Goal: Obtain resource: Download file/media

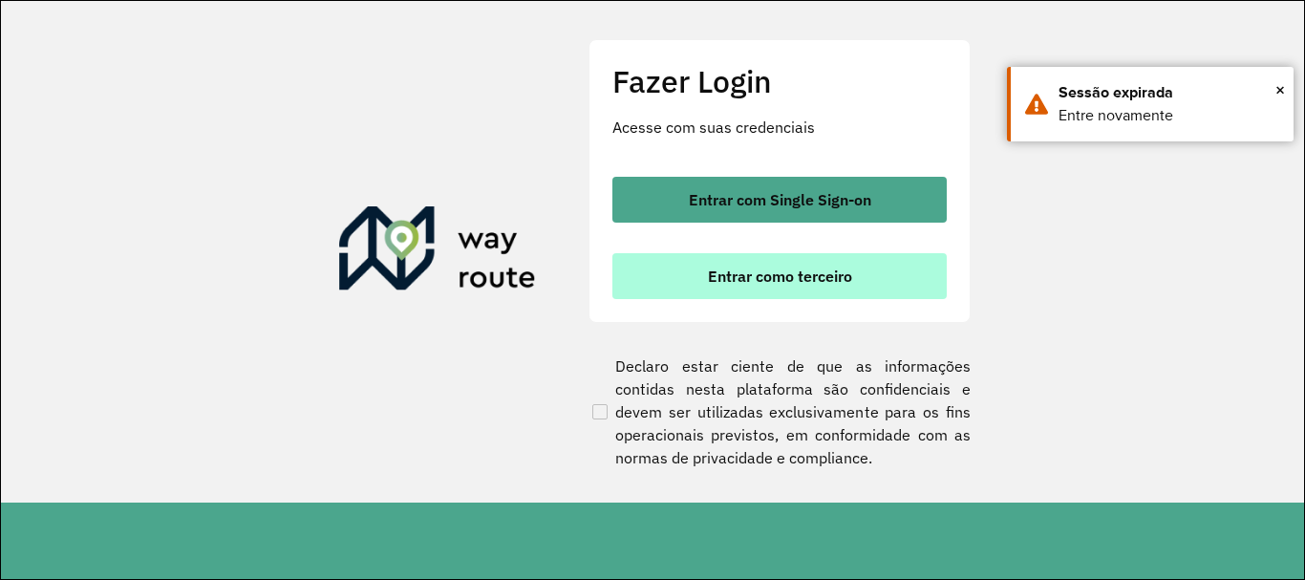
click at [802, 268] on span "Entrar como terceiro" at bounding box center [780, 275] width 144 height 15
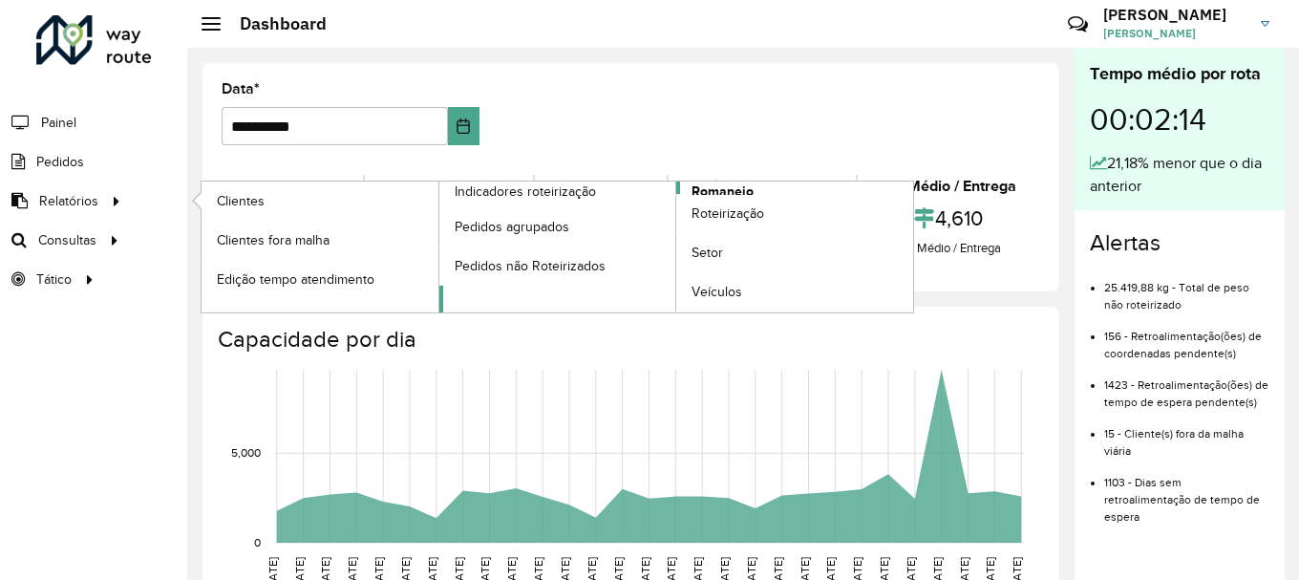
click at [759, 185] on link "Romaneio" at bounding box center [676, 247] width 475 height 131
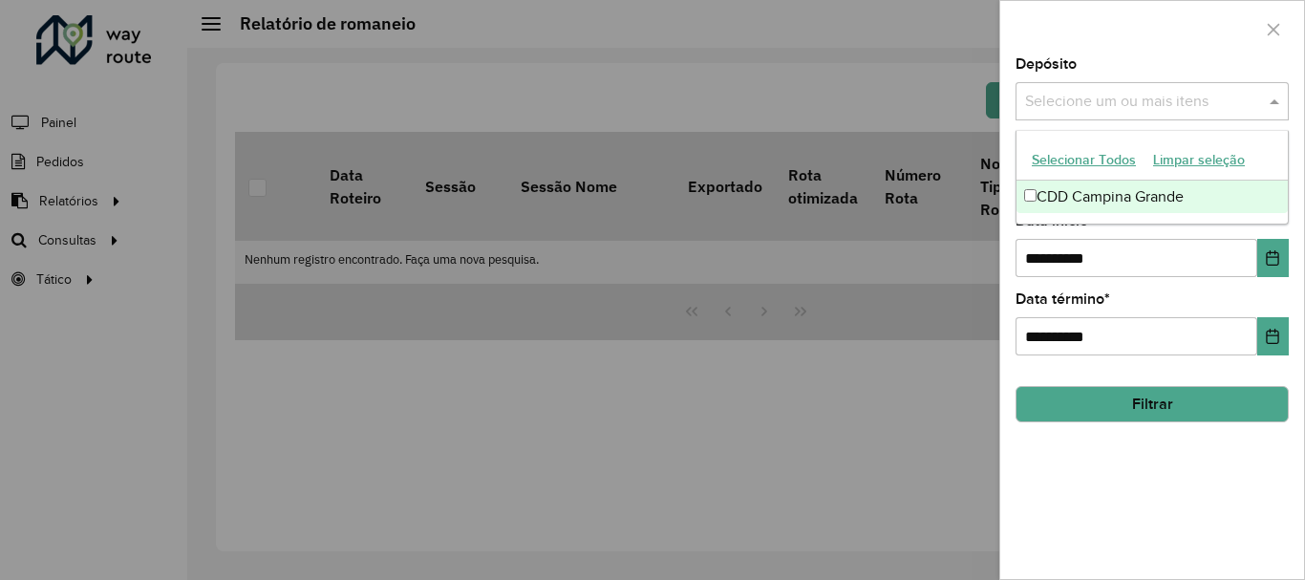
click at [1273, 99] on span at bounding box center [1277, 101] width 24 height 23
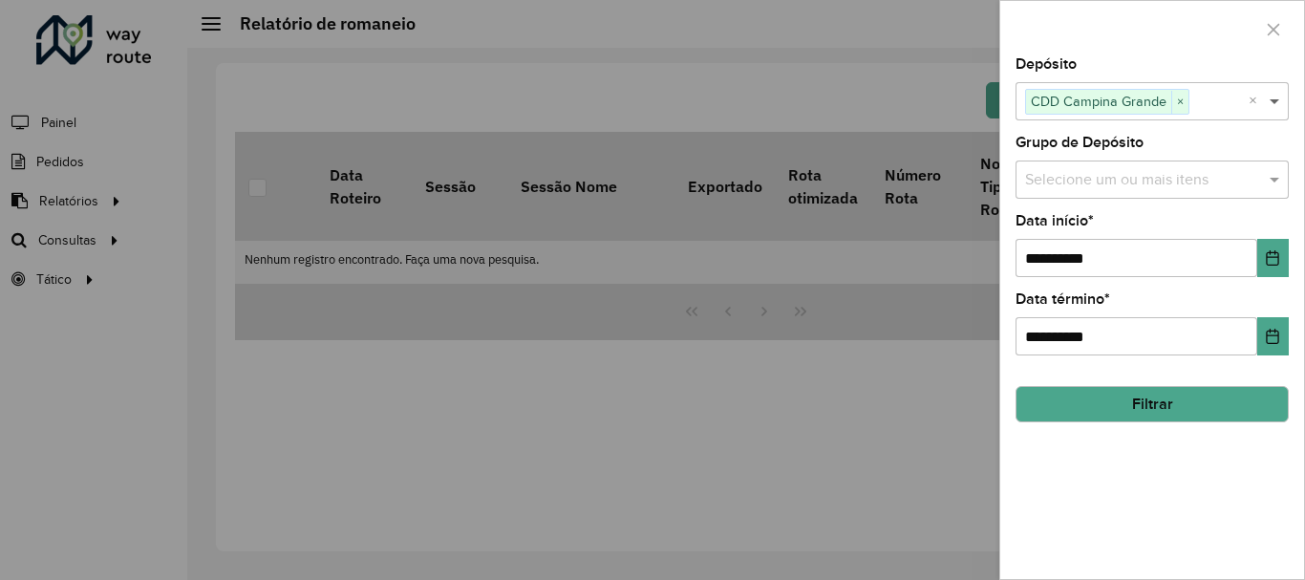
click at [1275, 109] on span at bounding box center [1277, 101] width 24 height 23
click at [1272, 177] on span at bounding box center [1277, 179] width 24 height 23
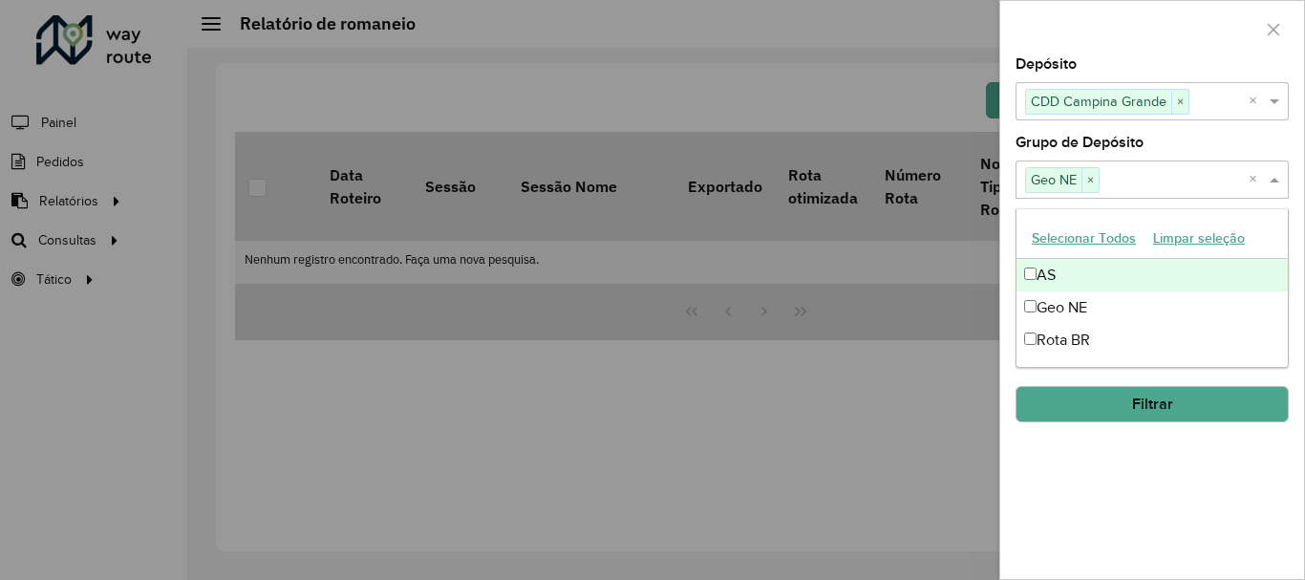
click at [1279, 179] on span at bounding box center [1277, 179] width 24 height 23
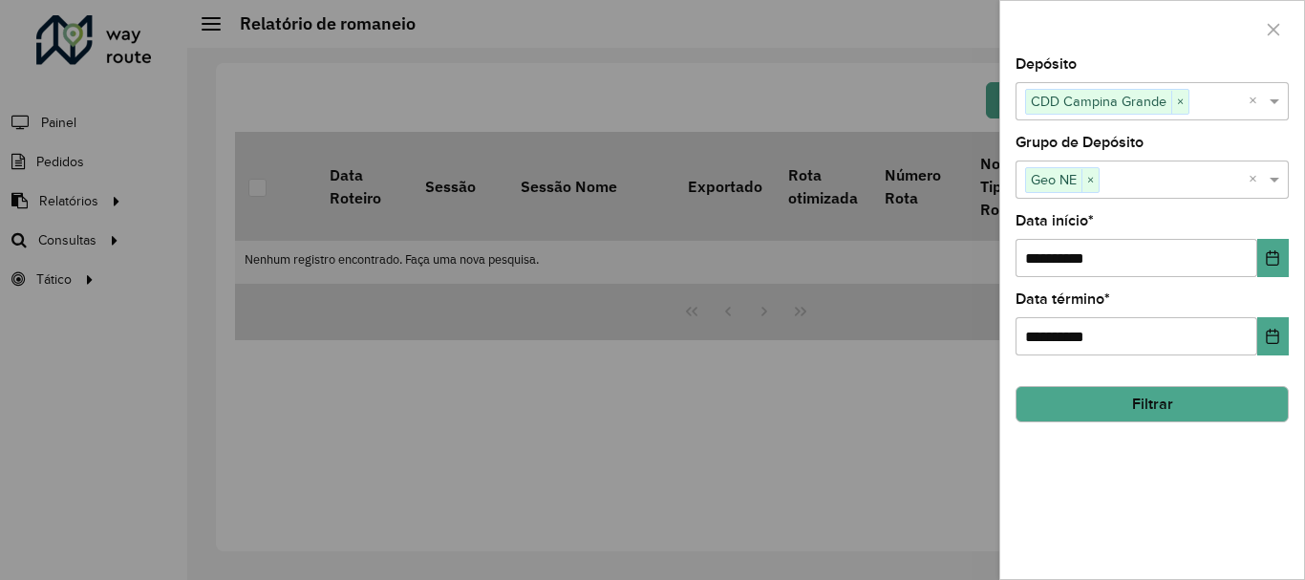
click at [1123, 404] on button "Filtrar" at bounding box center [1152, 404] width 273 height 36
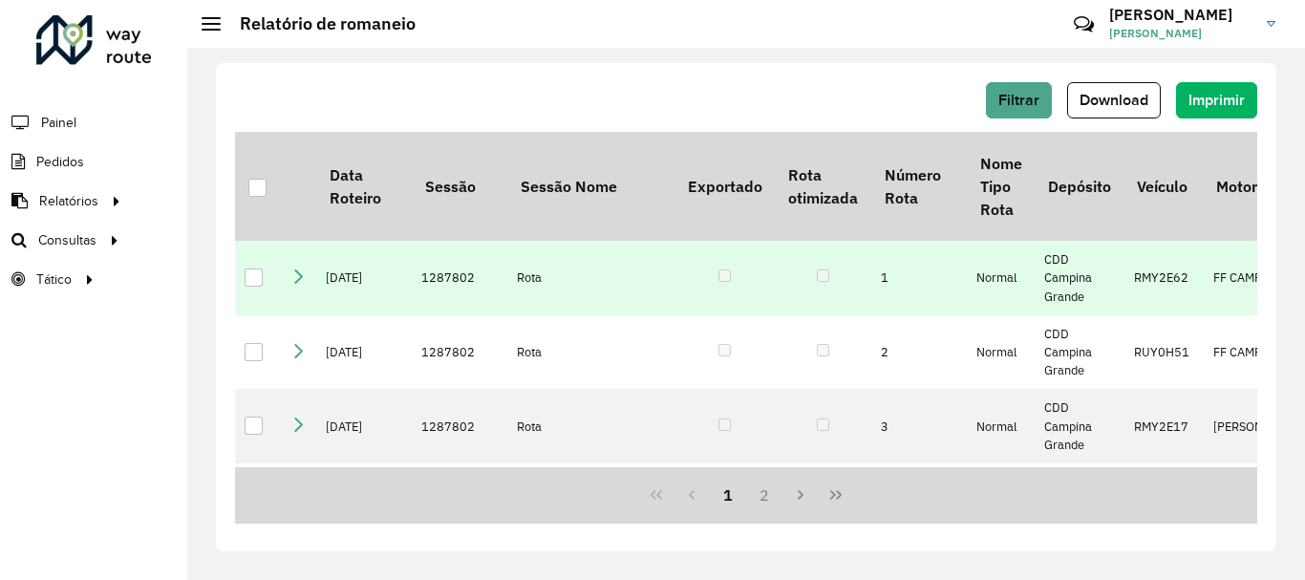
click at [248, 287] on div at bounding box center [254, 277] width 18 height 18
click at [1093, 103] on span "Download" at bounding box center [1114, 100] width 69 height 16
